Goal: Check status: Check status

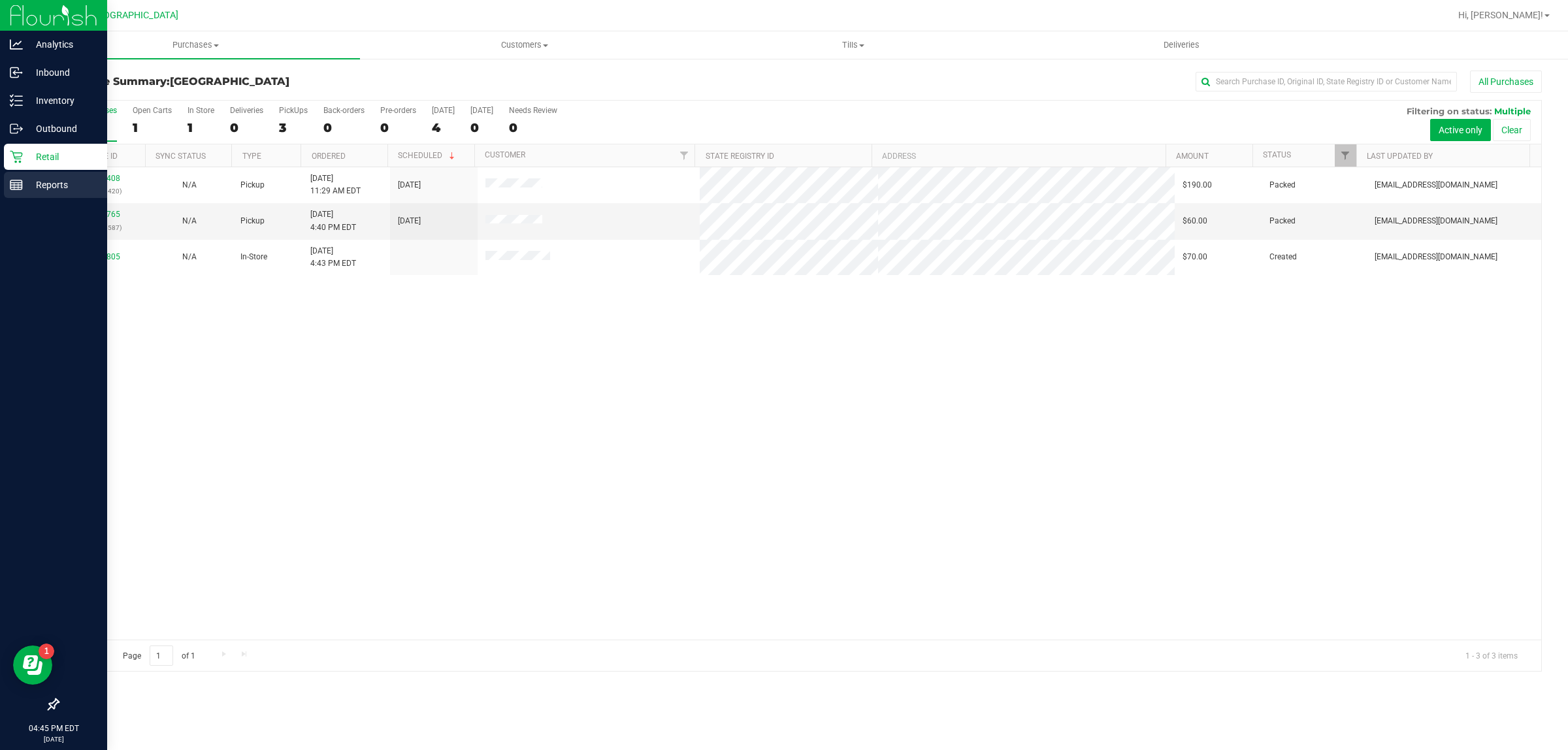
click at [29, 187] on p "Reports" at bounding box center [62, 185] width 79 height 16
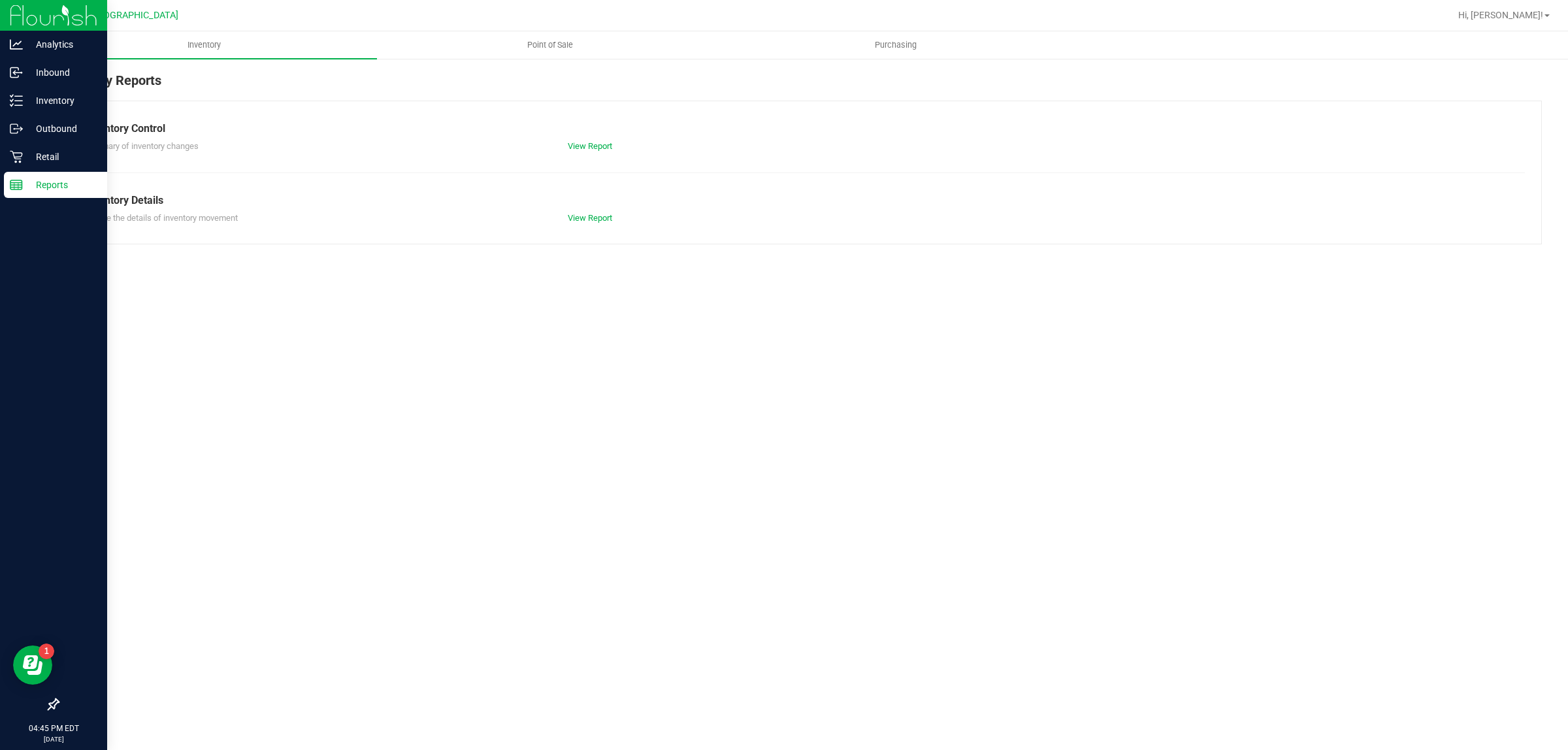
click at [540, 32] on link "Point of Sale" at bounding box center [550, 45] width 346 height 28
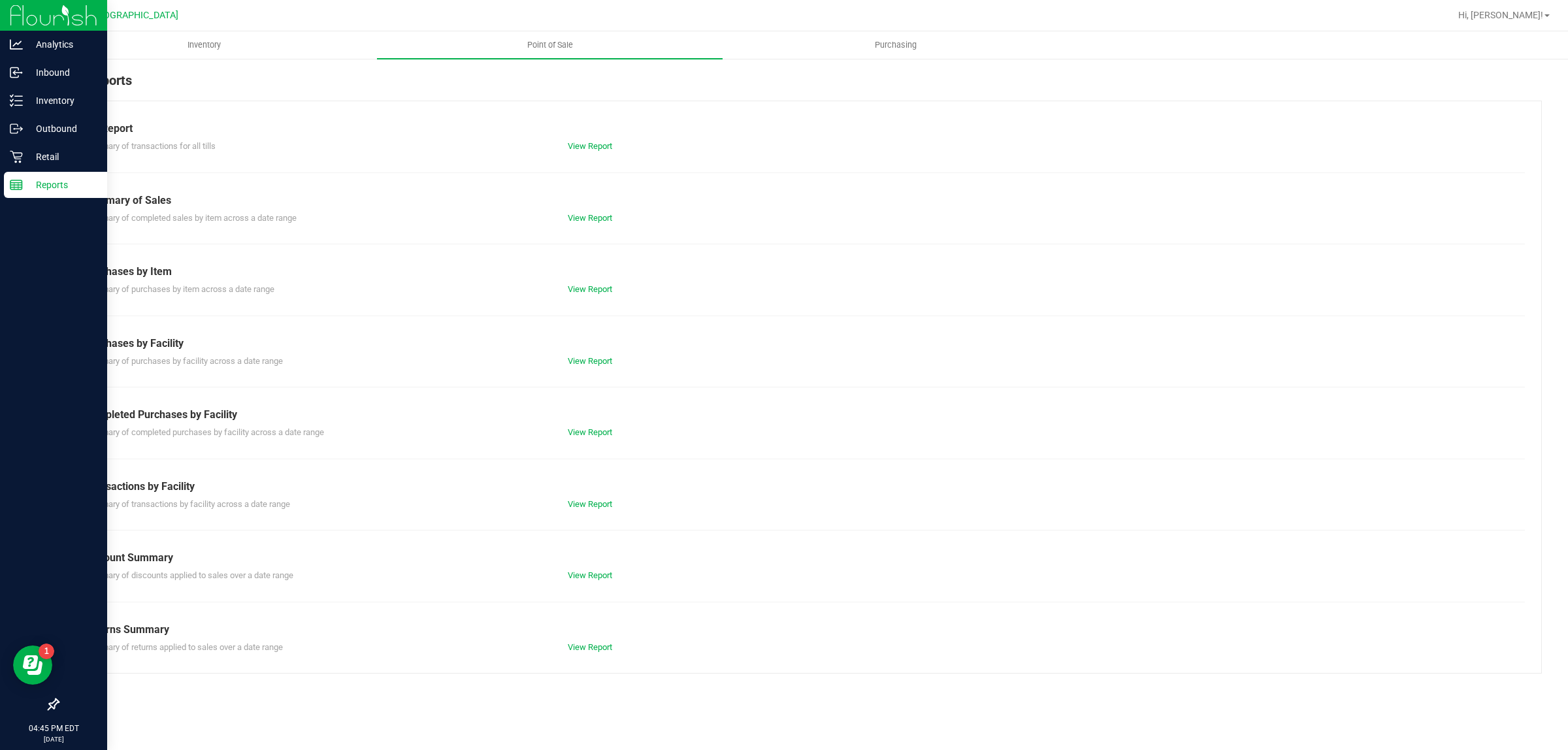
click at [603, 438] on div "View Report" at bounding box center [679, 432] width 242 height 13
click at [603, 436] on link "View Report" at bounding box center [590, 432] width 44 height 10
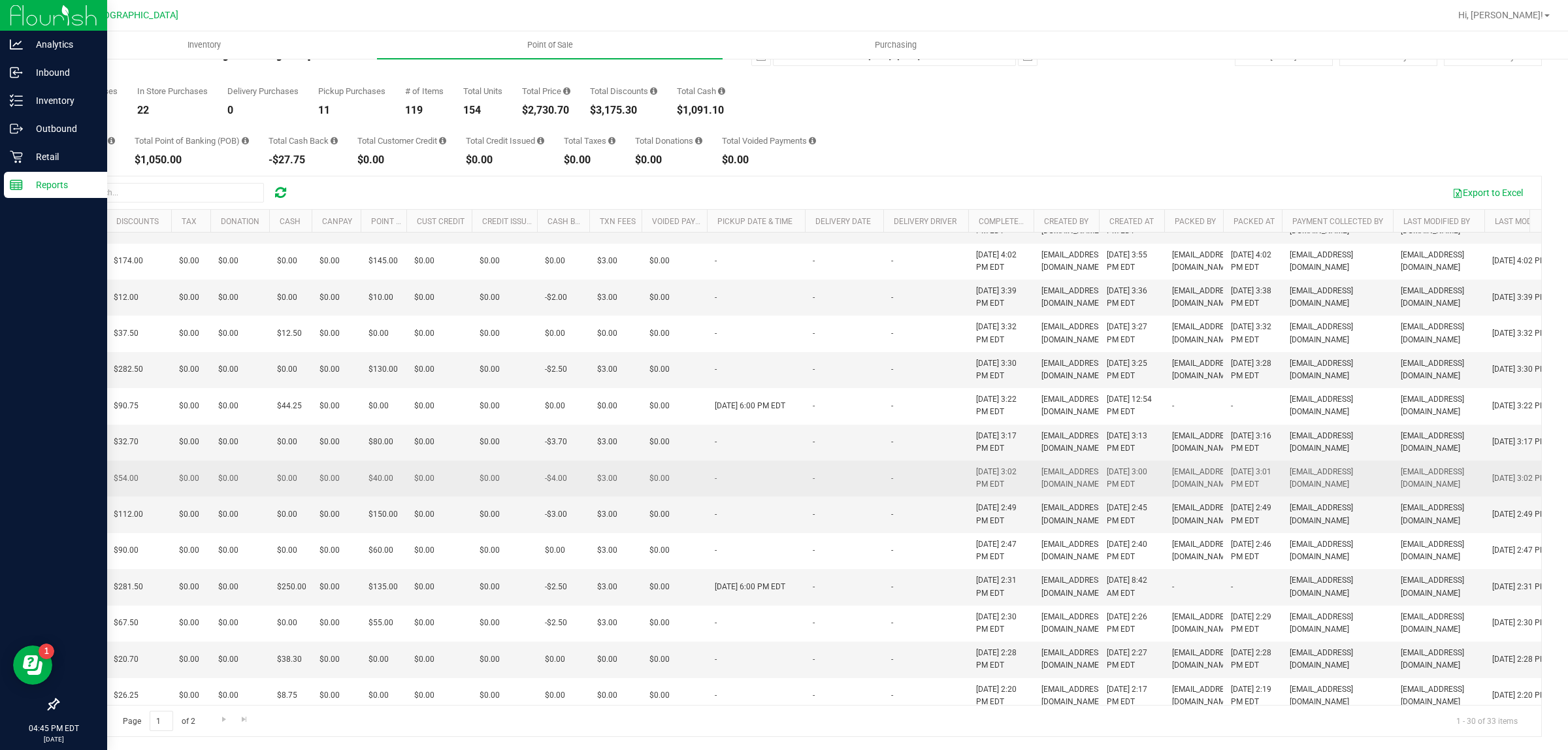
scroll to position [163, 351]
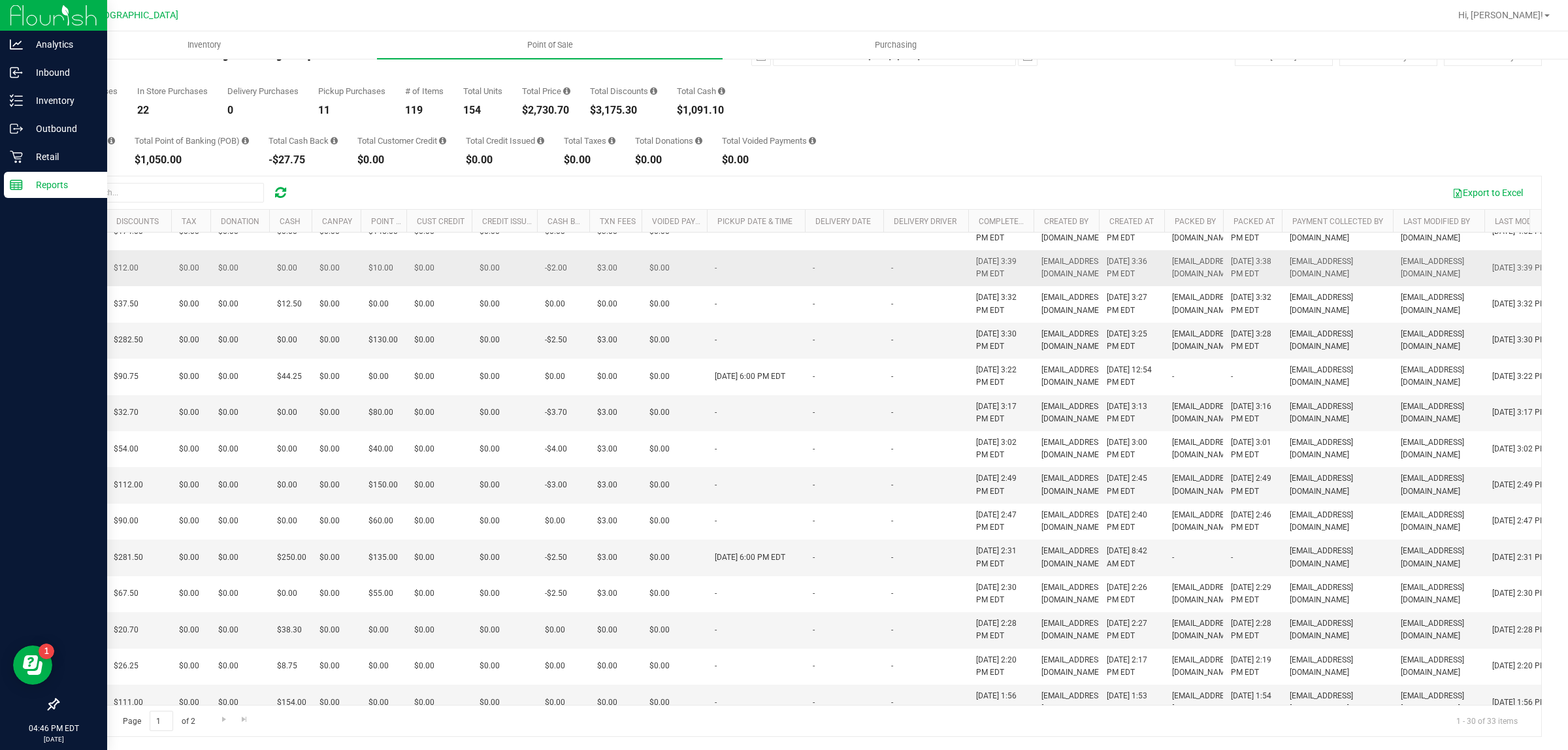
drag, startPoint x: 1028, startPoint y: 562, endPoint x: 910, endPoint y: 335, distance: 255.8
click at [910, 335] on tbody "11840770 In-Store 2 $33.00 2 $27.00 $0.00 $0.00 $33.00 $0.00 $0.00 $0.00 $0.00 …" at bounding box center [642, 630] width 1869 height 1123
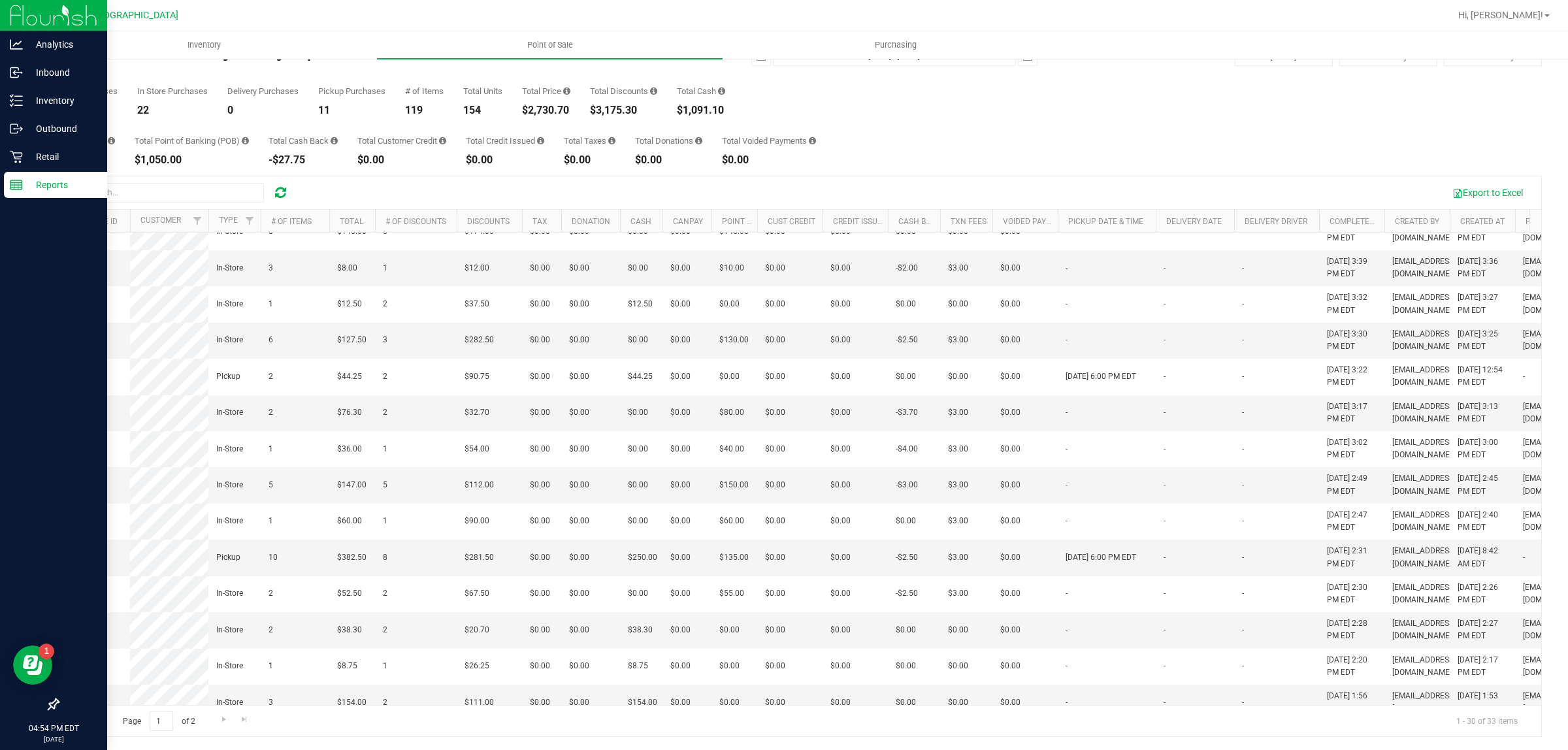
scroll to position [0, 0]
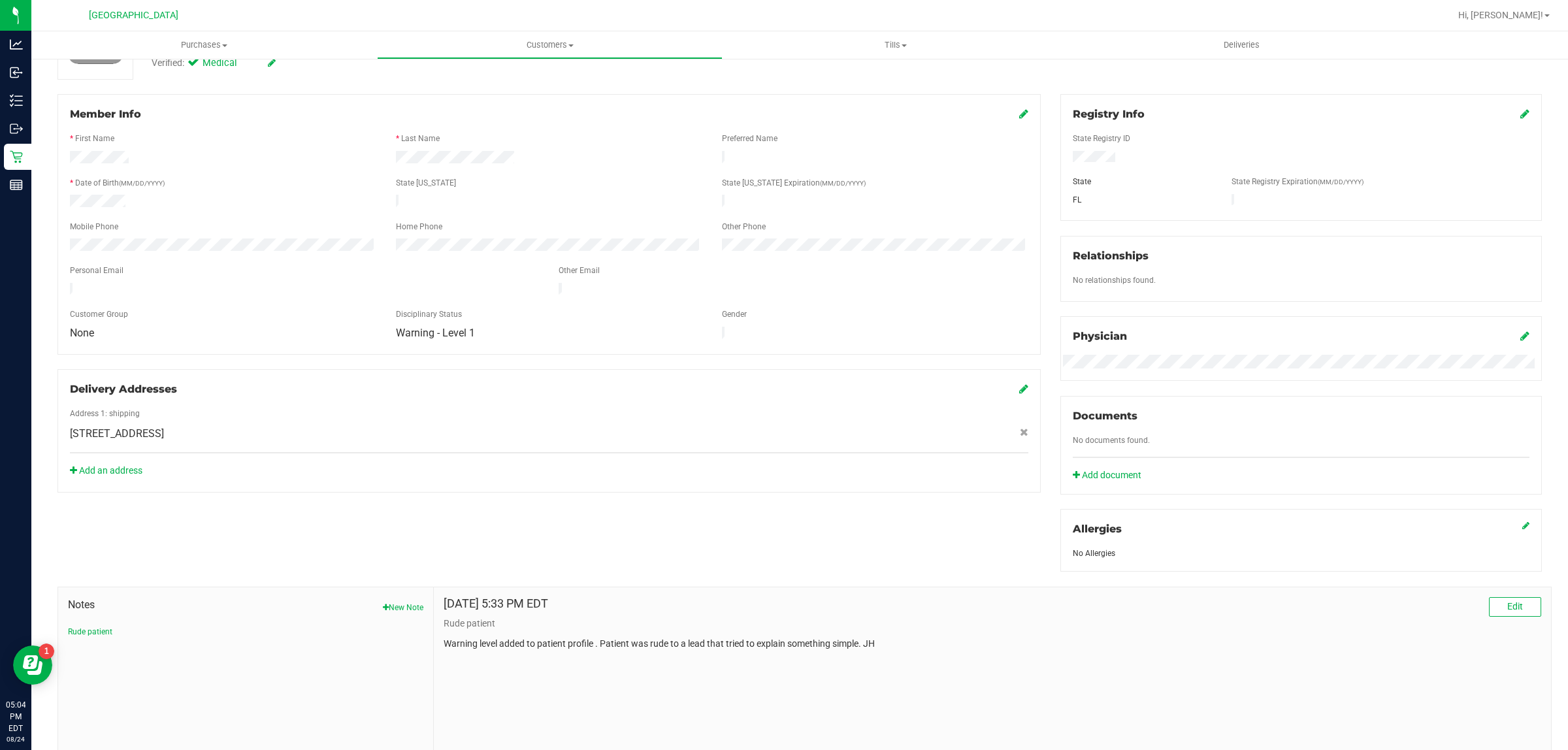
scroll to position [196, 0]
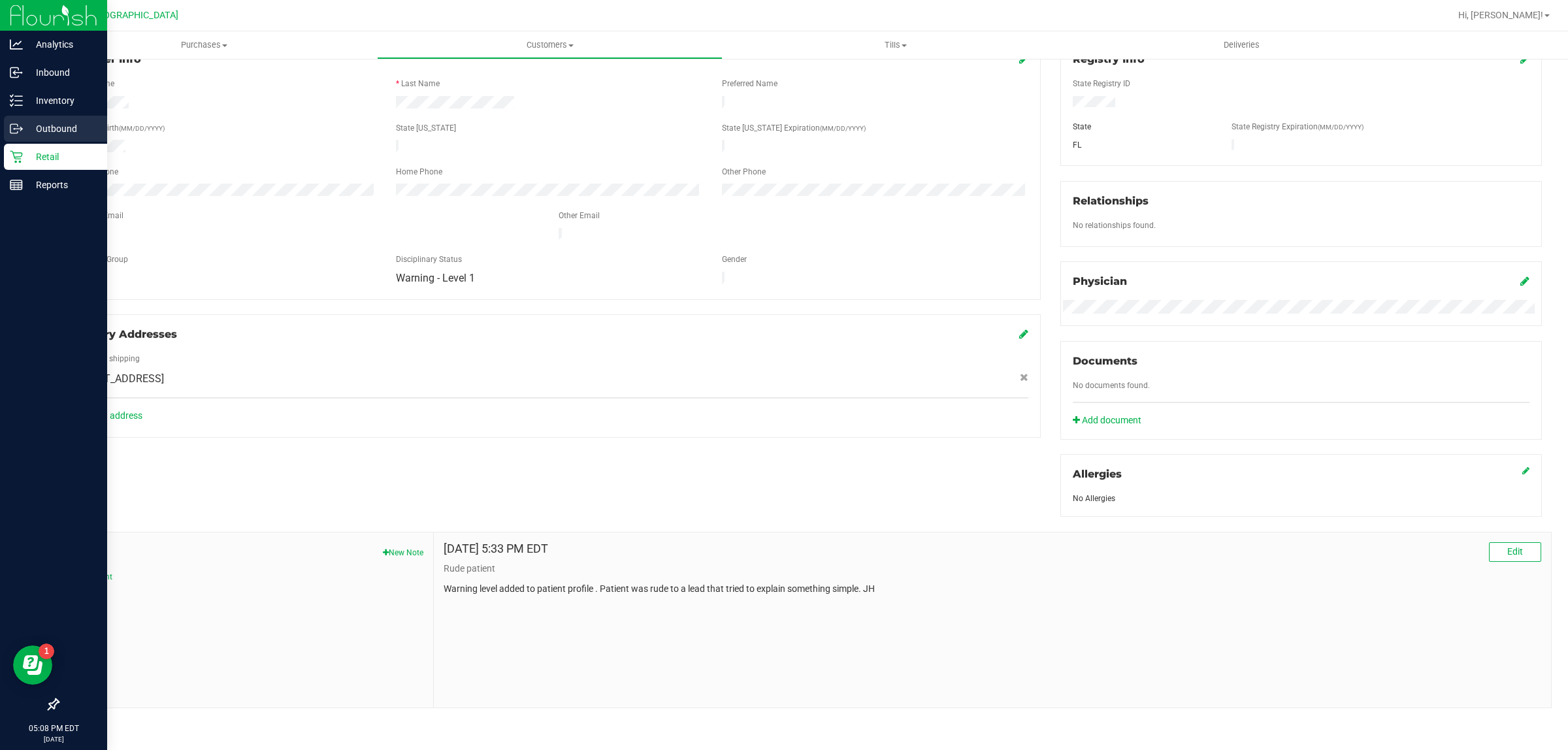
click at [21, 129] on icon at bounding box center [21, 129] width 2 height 2
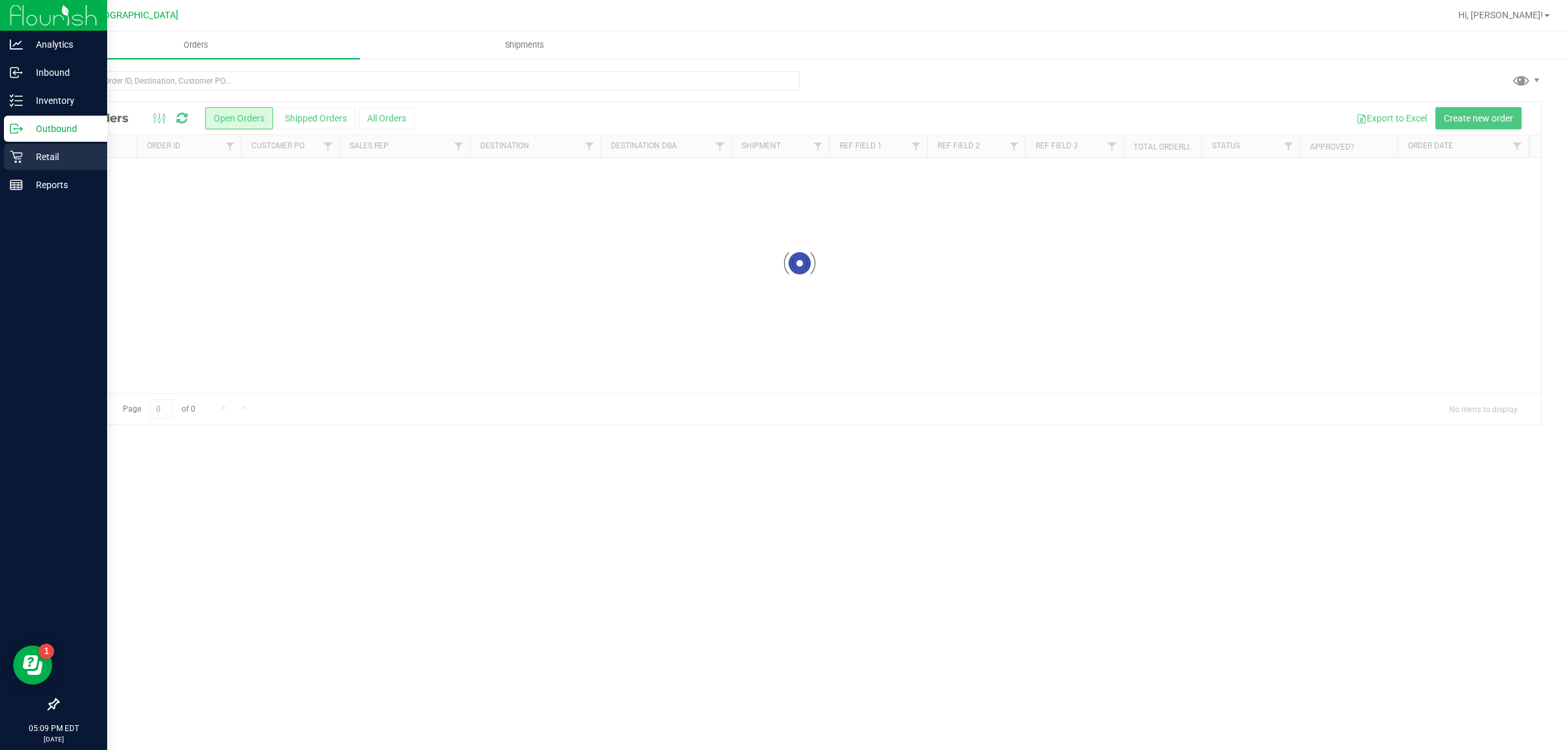
click at [56, 154] on p "Retail" at bounding box center [62, 157] width 79 height 16
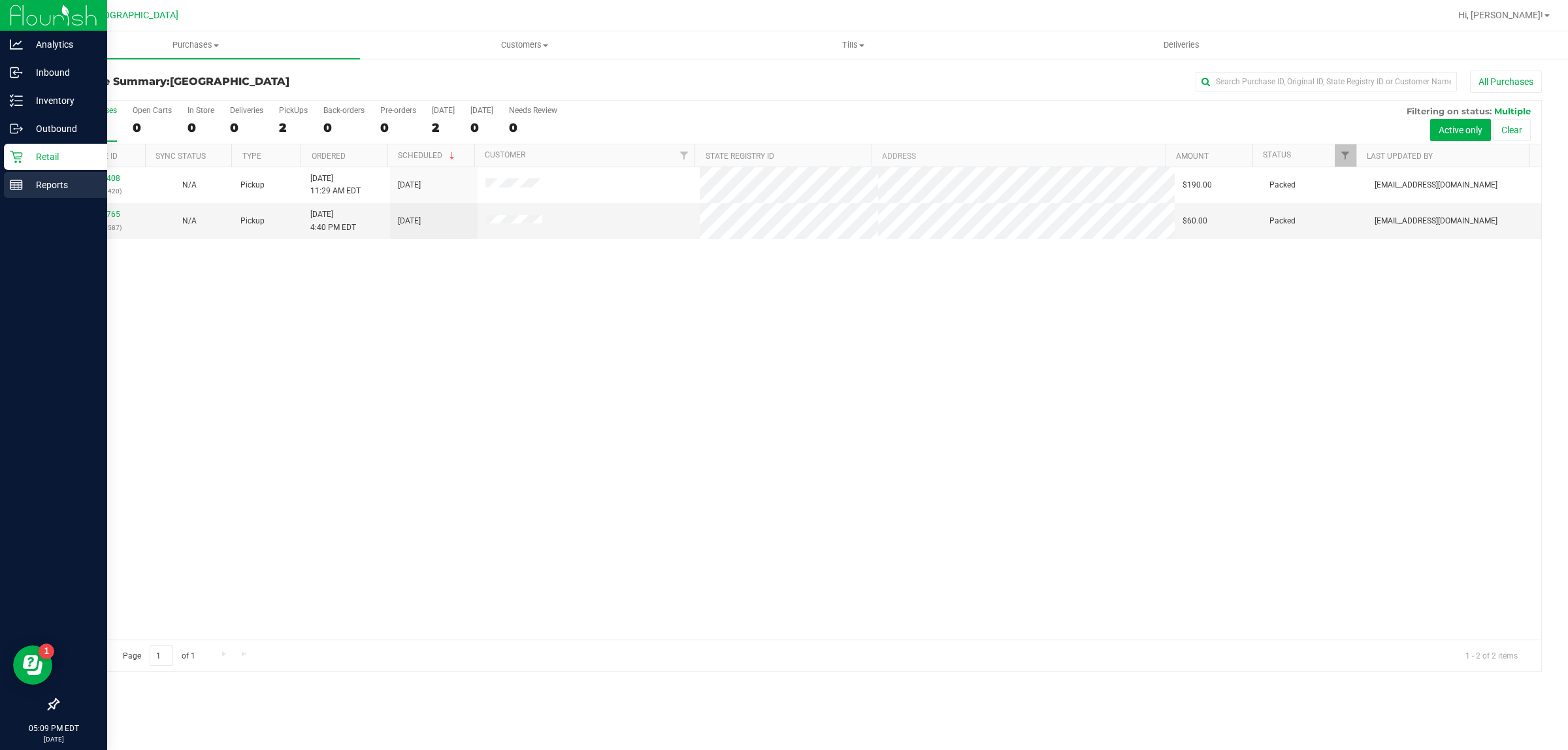
click at [49, 178] on p "Reports" at bounding box center [62, 185] width 79 height 16
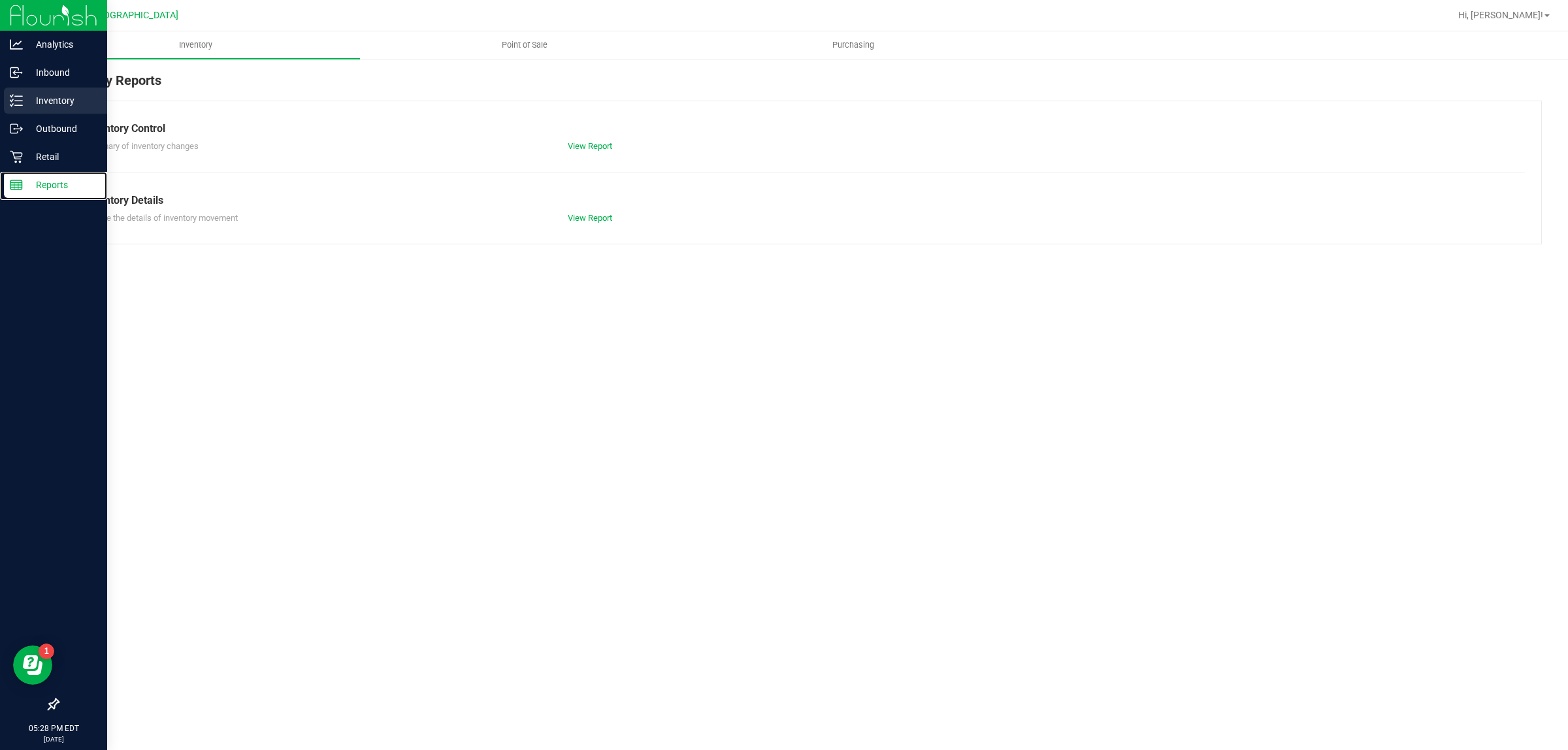
click at [11, 105] on icon at bounding box center [16, 101] width 13 height 13
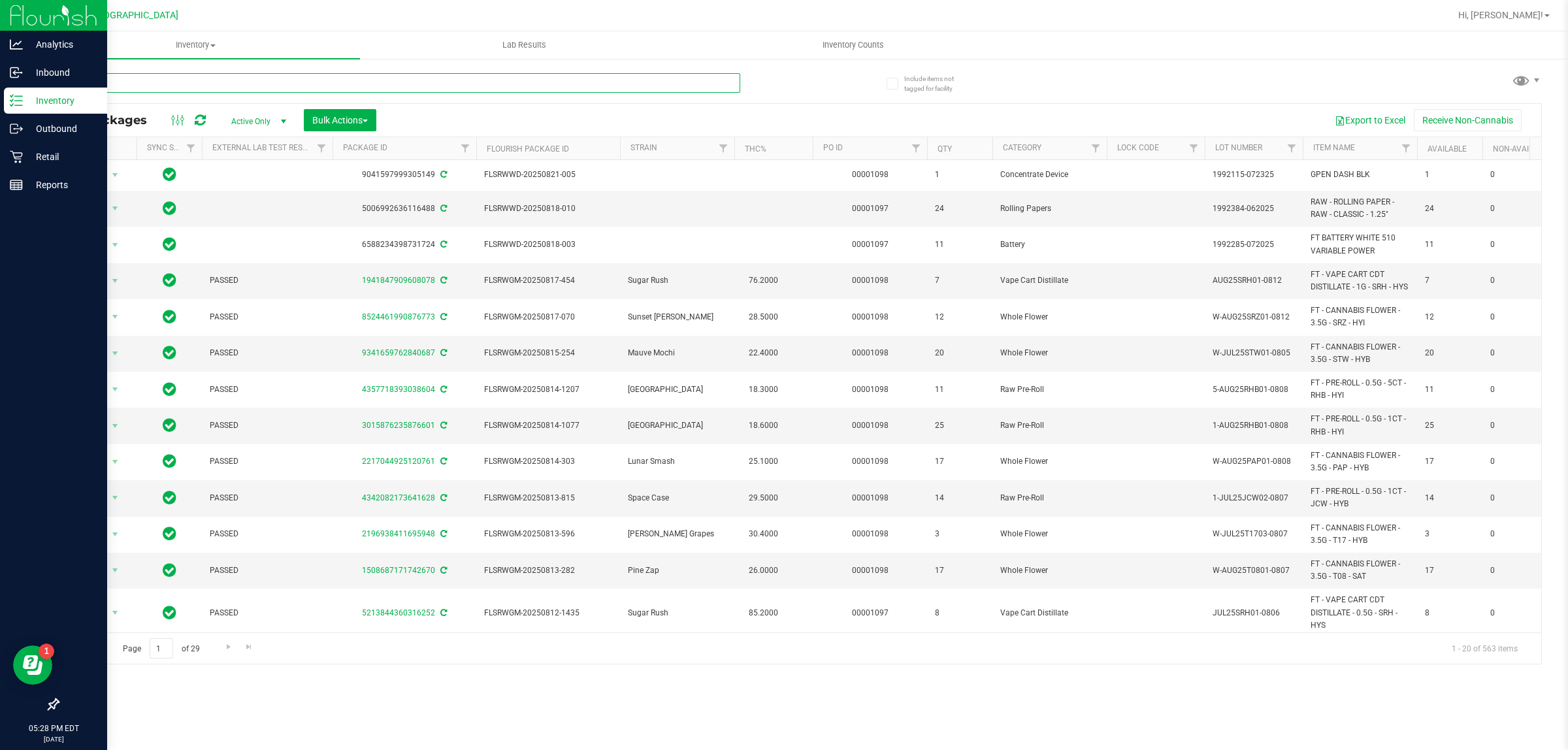
click at [194, 85] on input "text" at bounding box center [398, 82] width 683 height 20
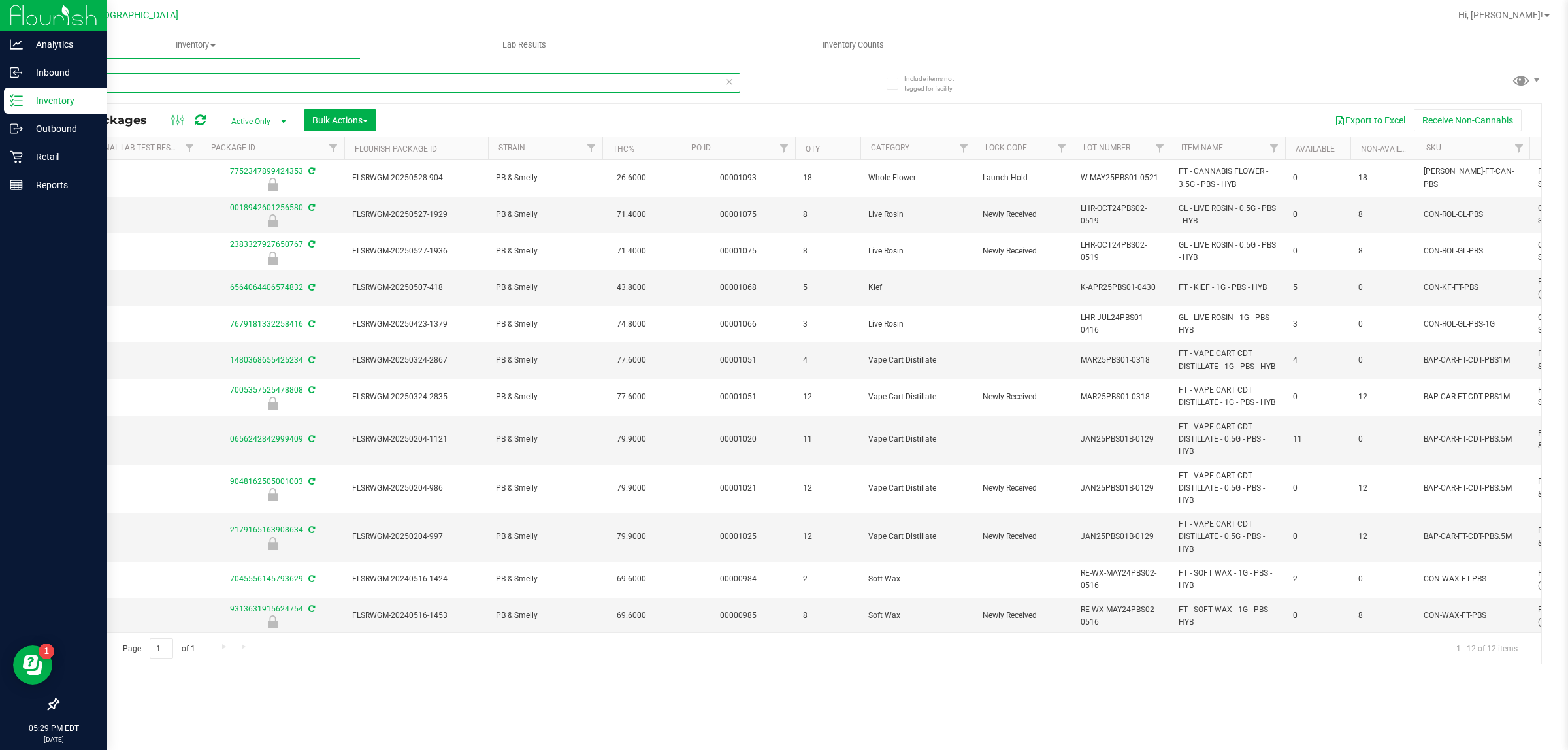
scroll to position [0, 132]
type input "pbs"
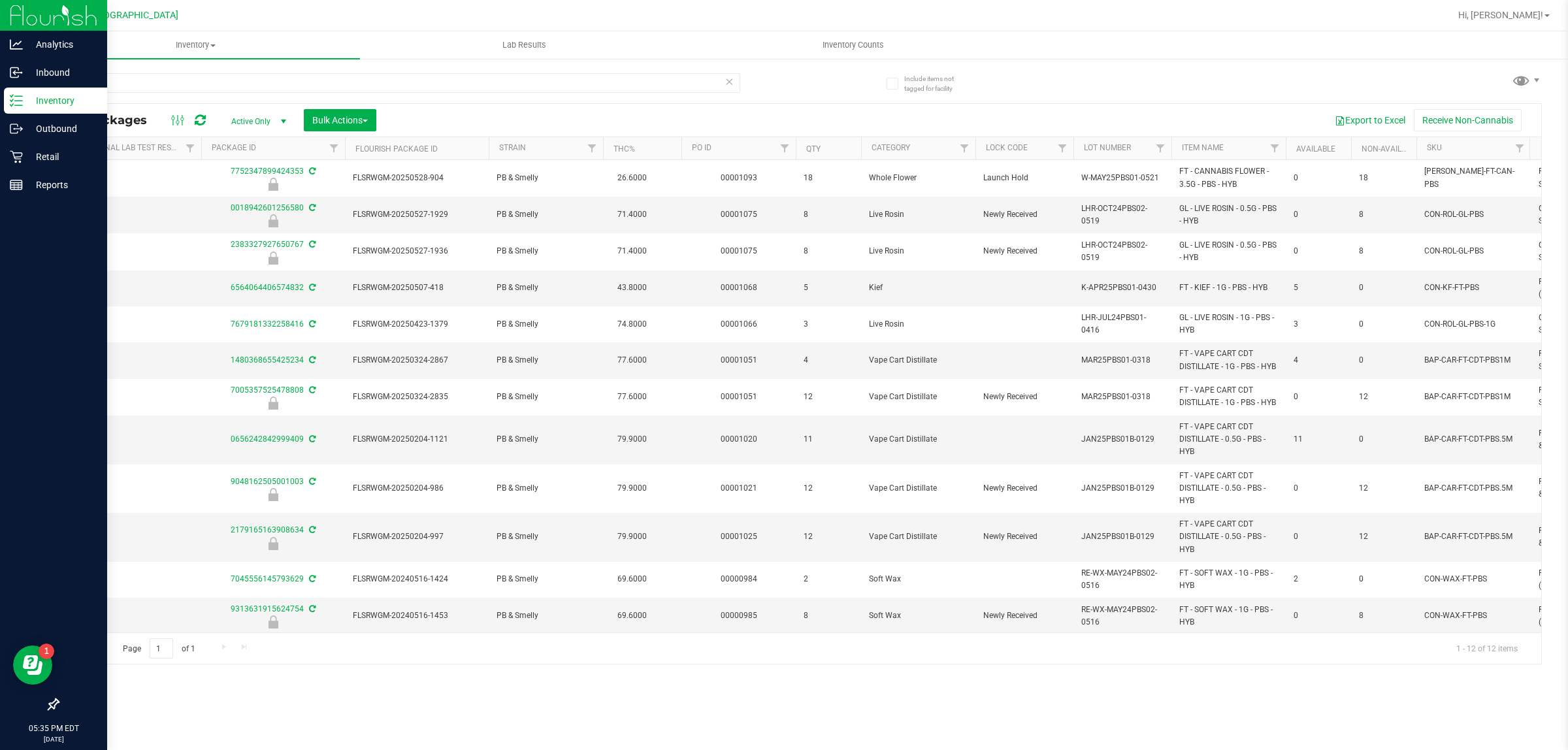
click at [1567, 0] on html "Analytics Inbound Inventory Outbound Retail Reports 05:35 PM EDT [DATE] 08/24 […" at bounding box center [784, 375] width 1568 height 750
click at [59, 191] on p "Reports" at bounding box center [62, 185] width 79 height 16
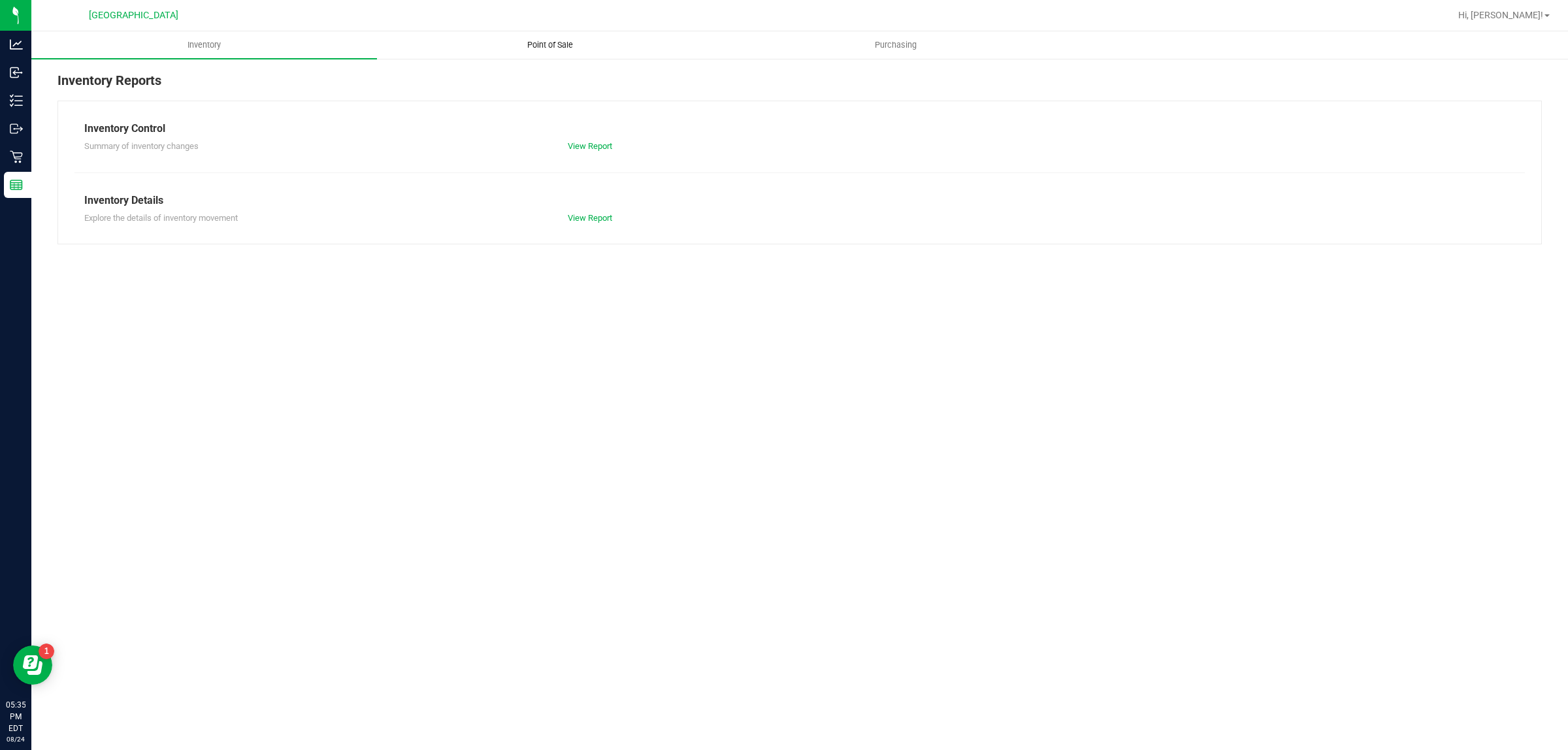
click at [558, 52] on uib-tab-heading "Point of Sale" at bounding box center [550, 44] width 344 height 26
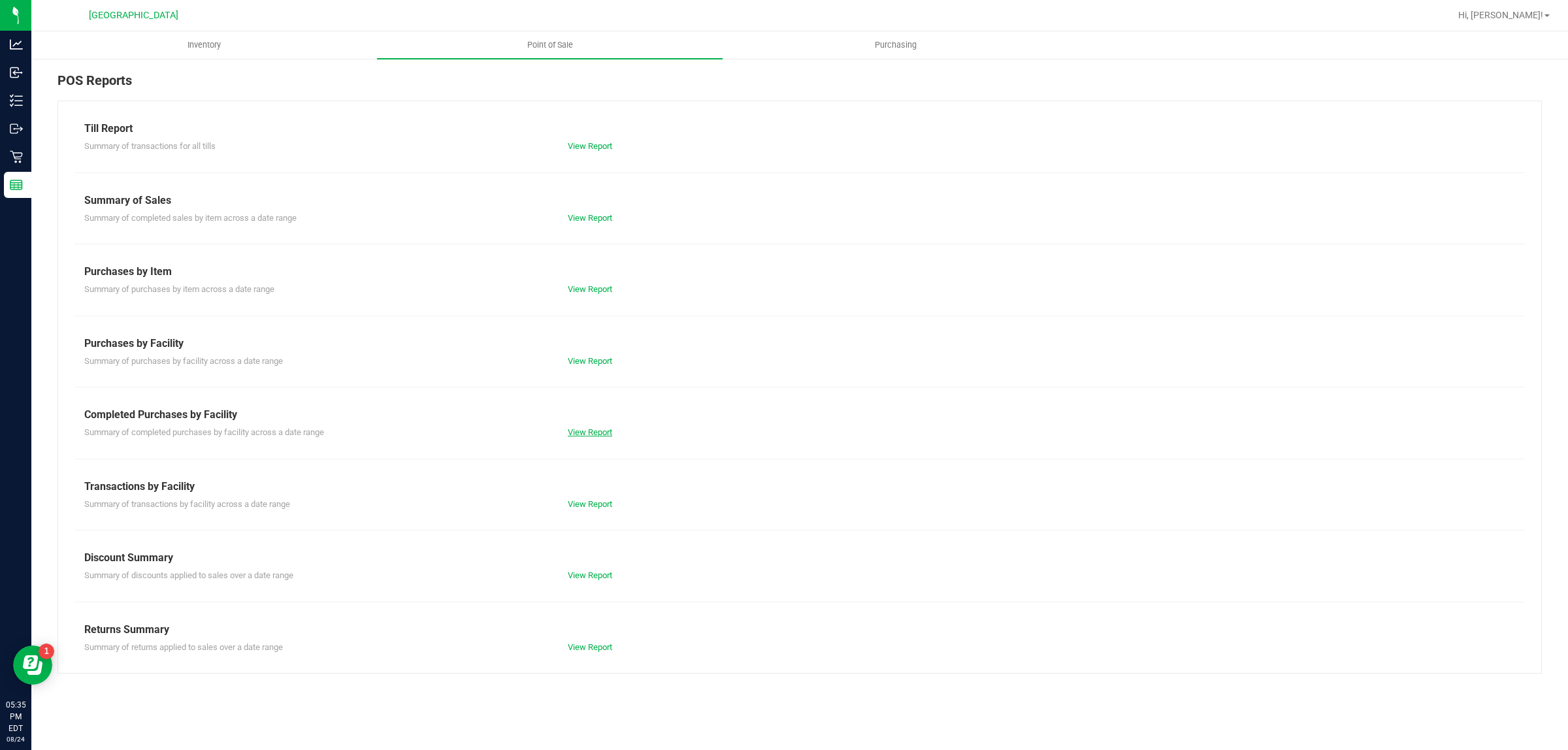
click at [611, 434] on link "View Report" at bounding box center [590, 432] width 44 height 10
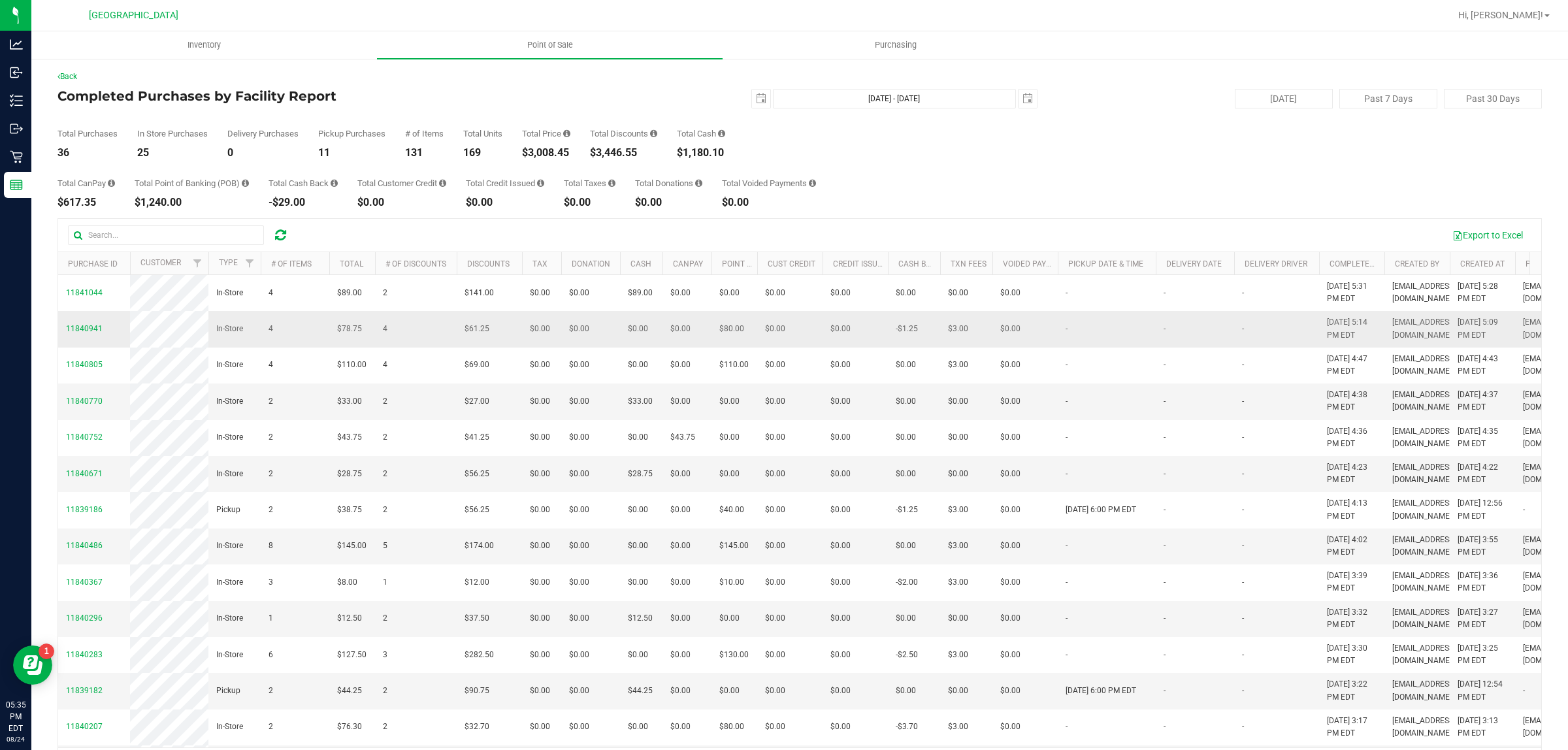
click at [98, 335] on span "11840941" at bounding box center [84, 329] width 36 height 13
click at [90, 333] on span "11840941" at bounding box center [84, 329] width 36 height 10
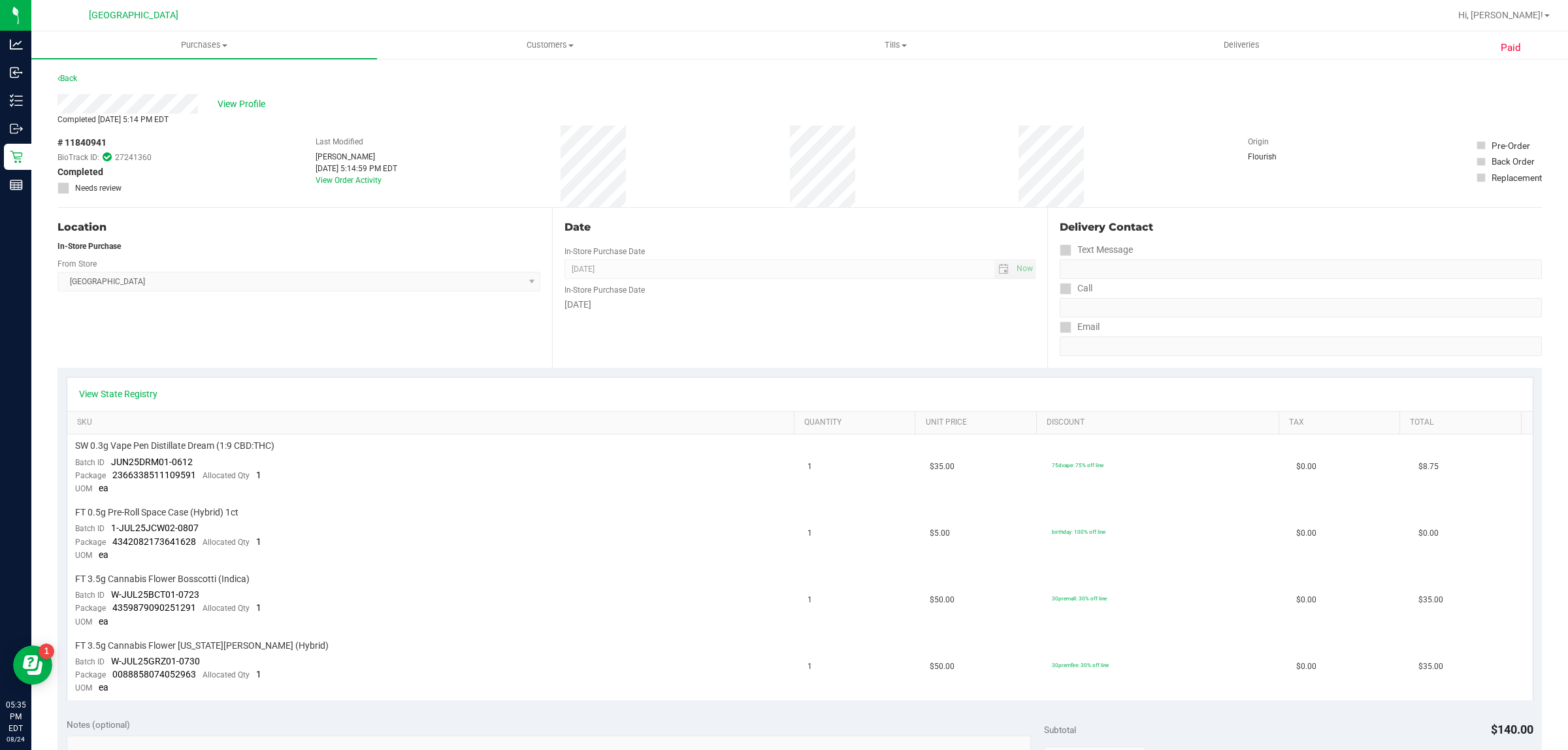
click at [70, 85] on div "Back" at bounding box center [67, 78] width 20 height 16
click at [72, 74] on link "Back" at bounding box center [67, 78] width 20 height 10
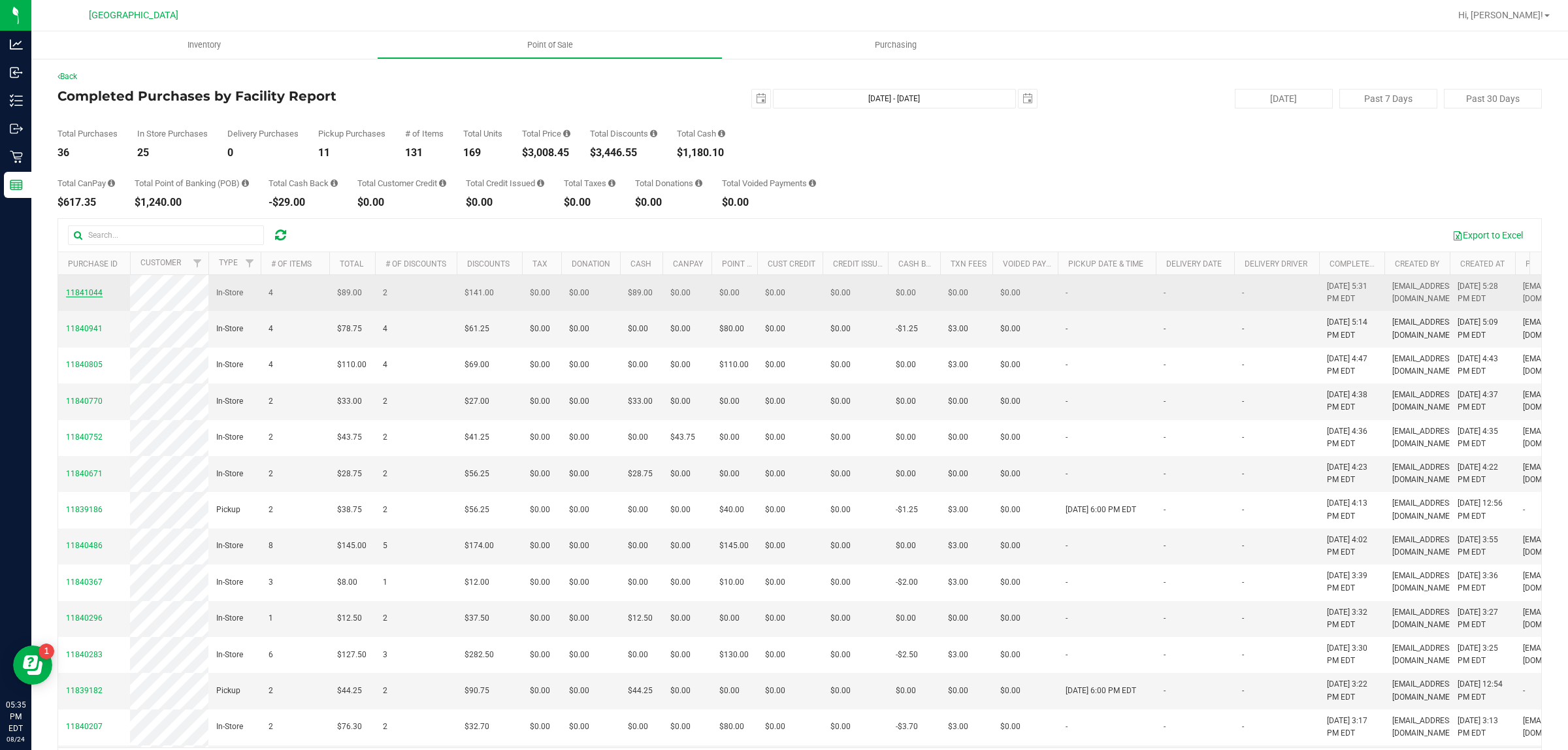
click at [88, 297] on span "11841044" at bounding box center [84, 293] width 36 height 10
